Goal: Information Seeking & Learning: Learn about a topic

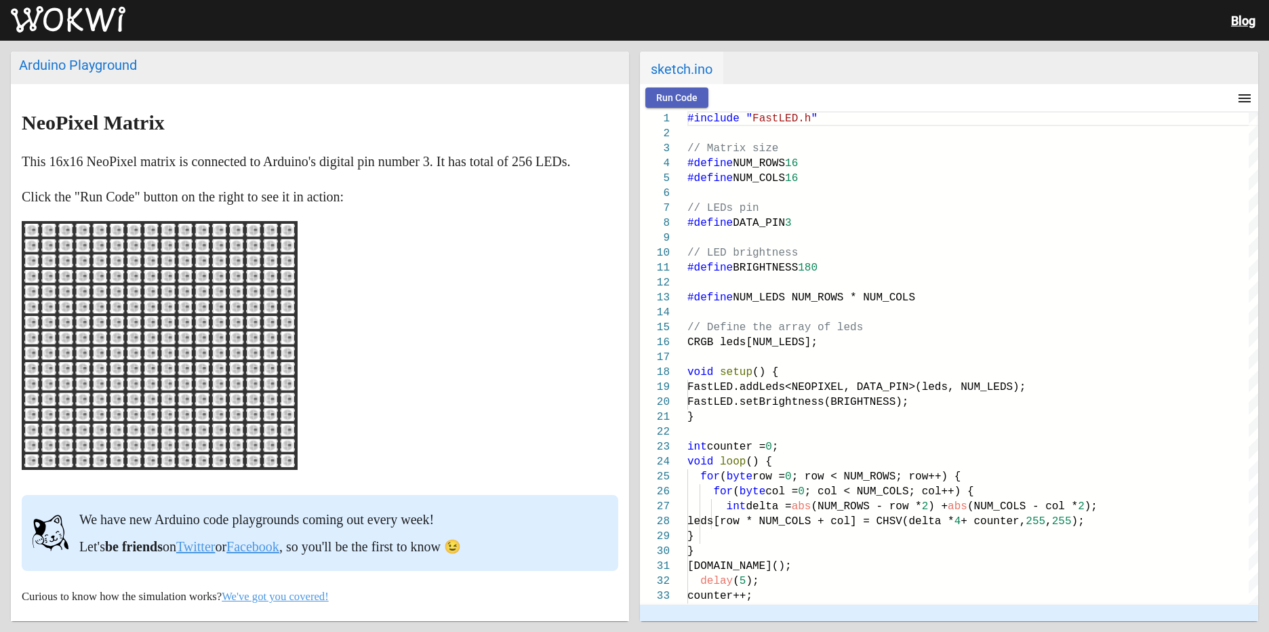
click at [677, 90] on button "Run Code" at bounding box center [677, 97] width 63 height 20
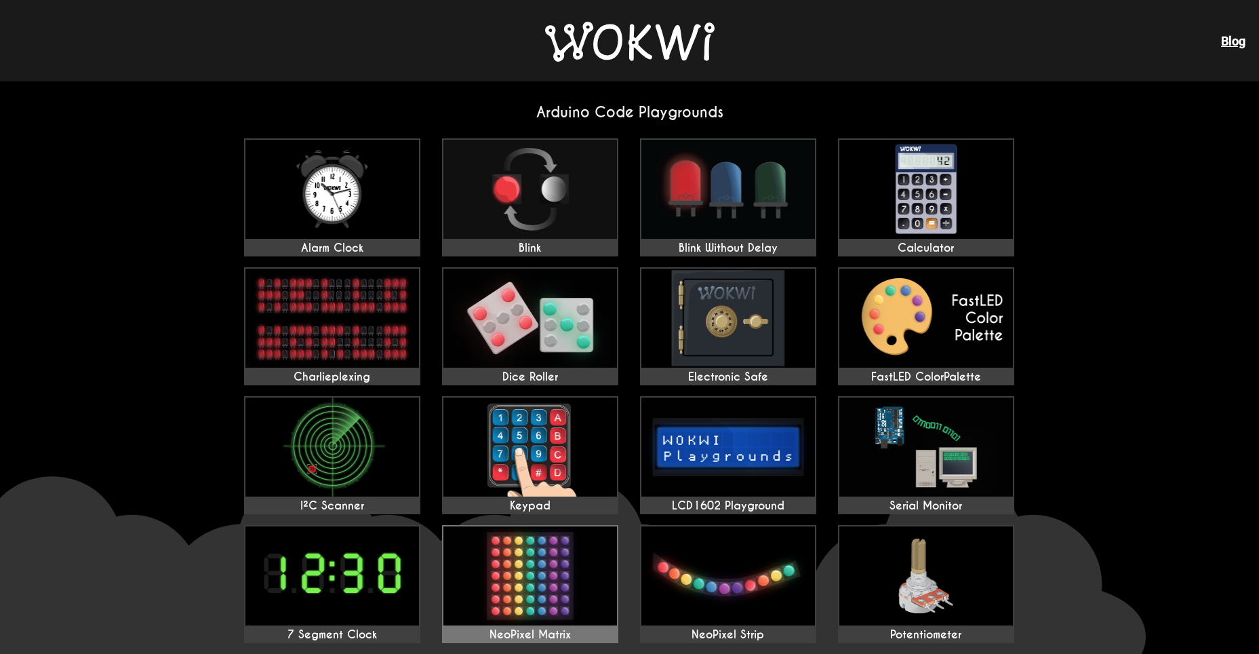
click at [543, 575] on img at bounding box center [531, 575] width 174 height 99
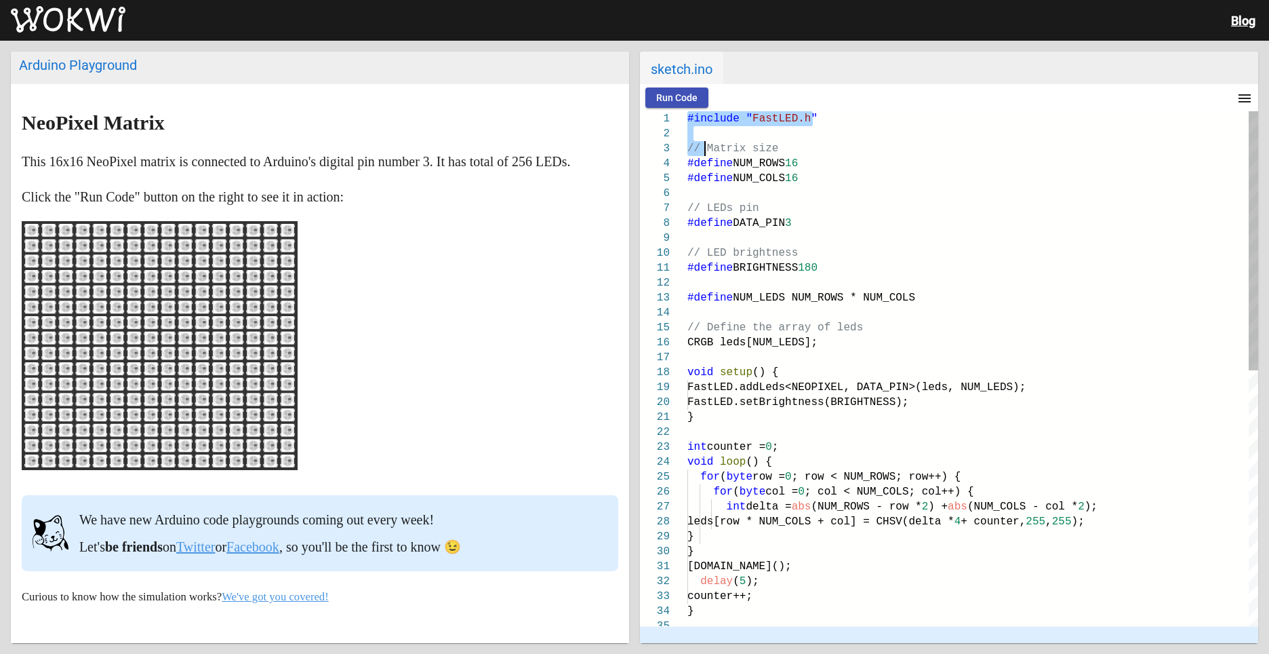
type textarea "#include "FastLED.h" // Matrix size #define NUM_ROWS 16 #define NUM_COLS 16 // …"
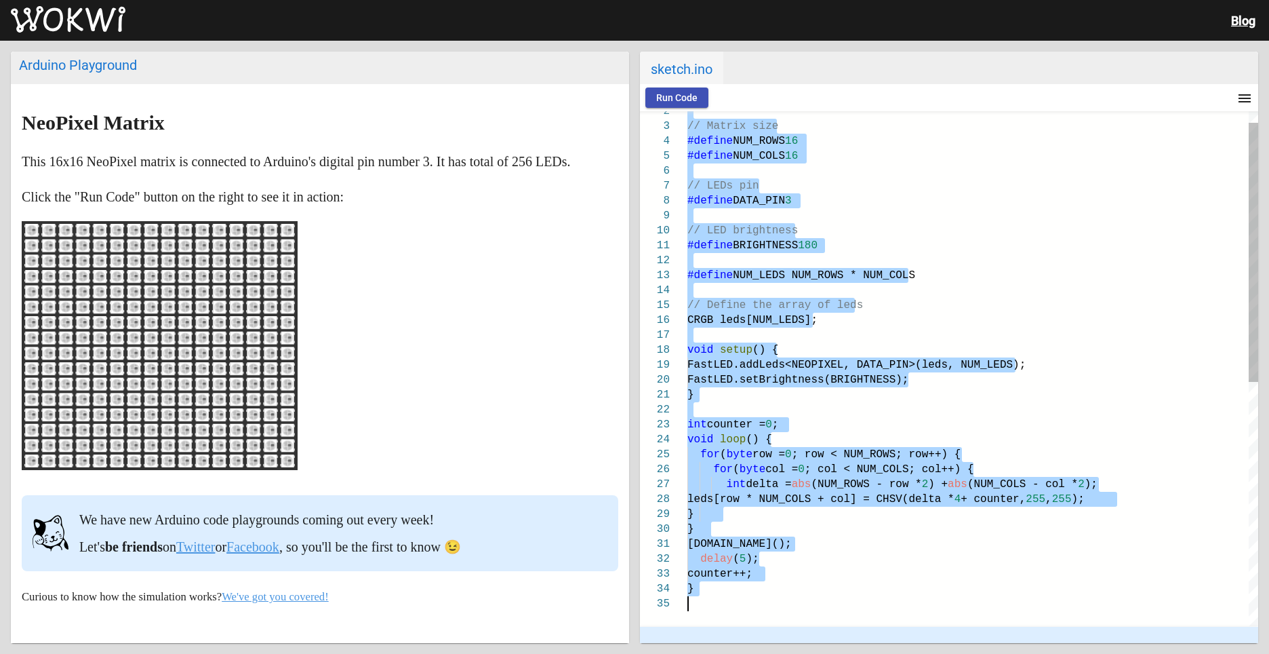
drag, startPoint x: 688, startPoint y: 118, endPoint x: 1035, endPoint y: 680, distance: 660.4
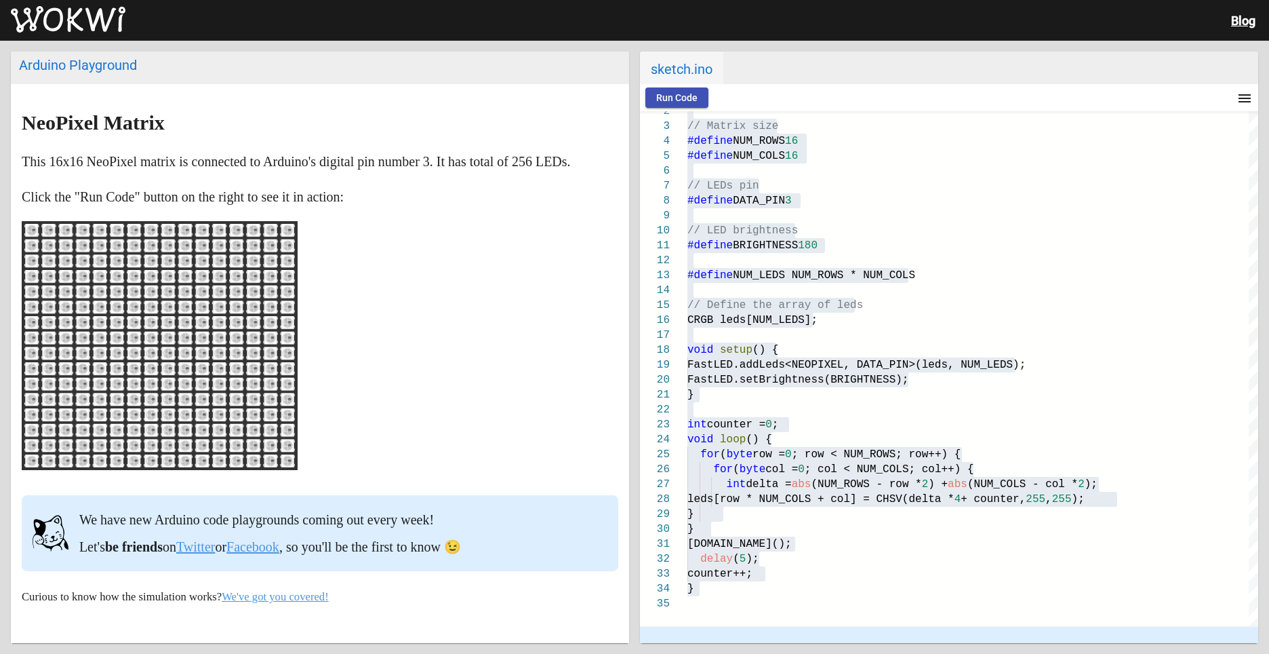
click at [284, 298] on ellipse at bounding box center [289, 292] width 12 height 12
click at [661, 98] on span "Run Code" at bounding box center [676, 97] width 41 height 11
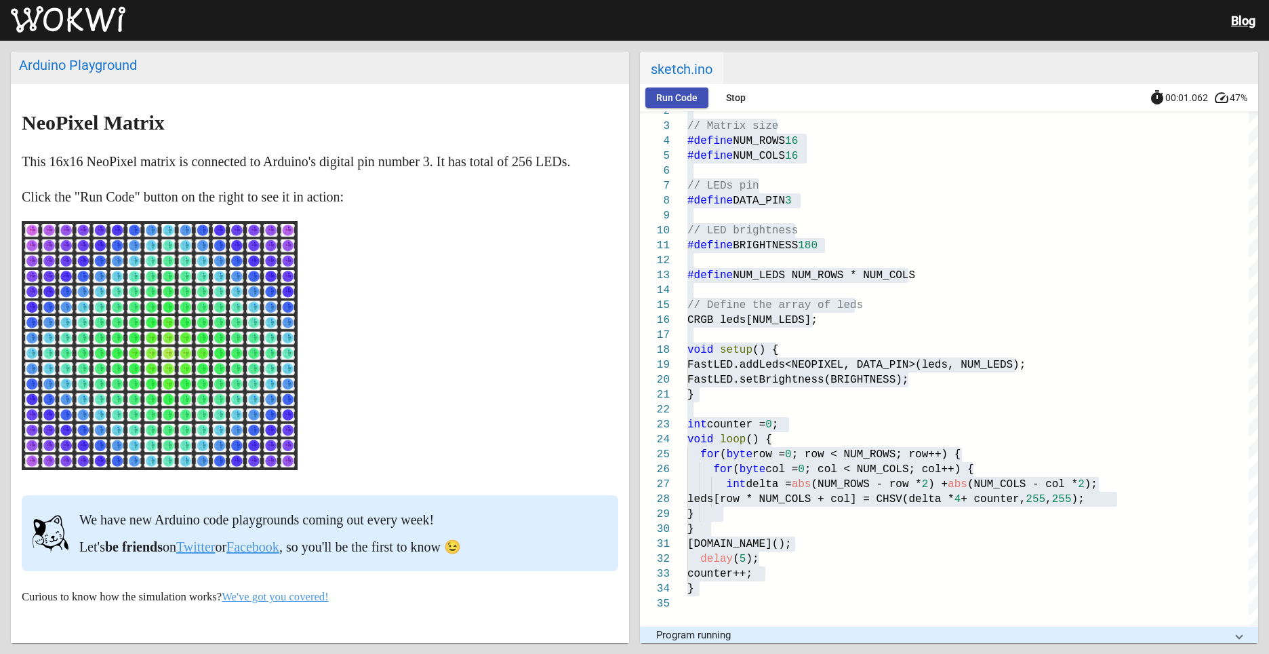
click at [615, 326] on article "NeoPixel Matrix This 16x16 NeoPixel matrix is connected to Arduino's digital pi…" at bounding box center [320, 442] width 618 height 716
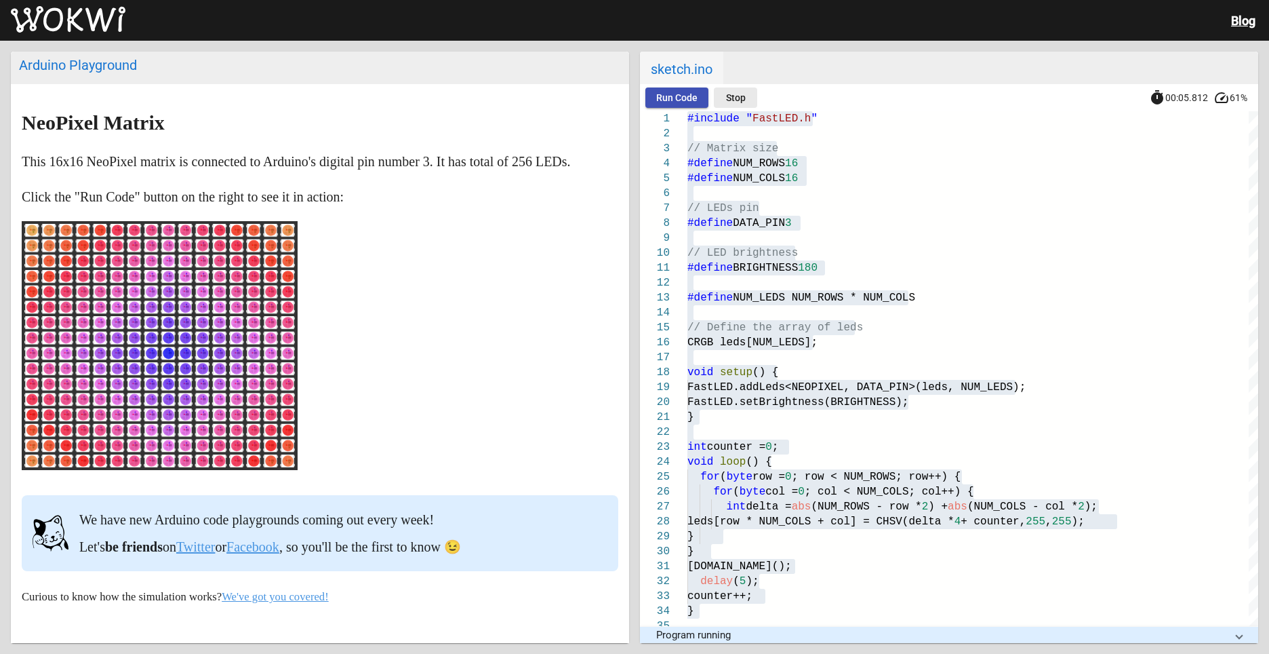
click at [748, 96] on button "Stop" at bounding box center [735, 97] width 43 height 20
